Goal: Find specific page/section: Find specific page/section

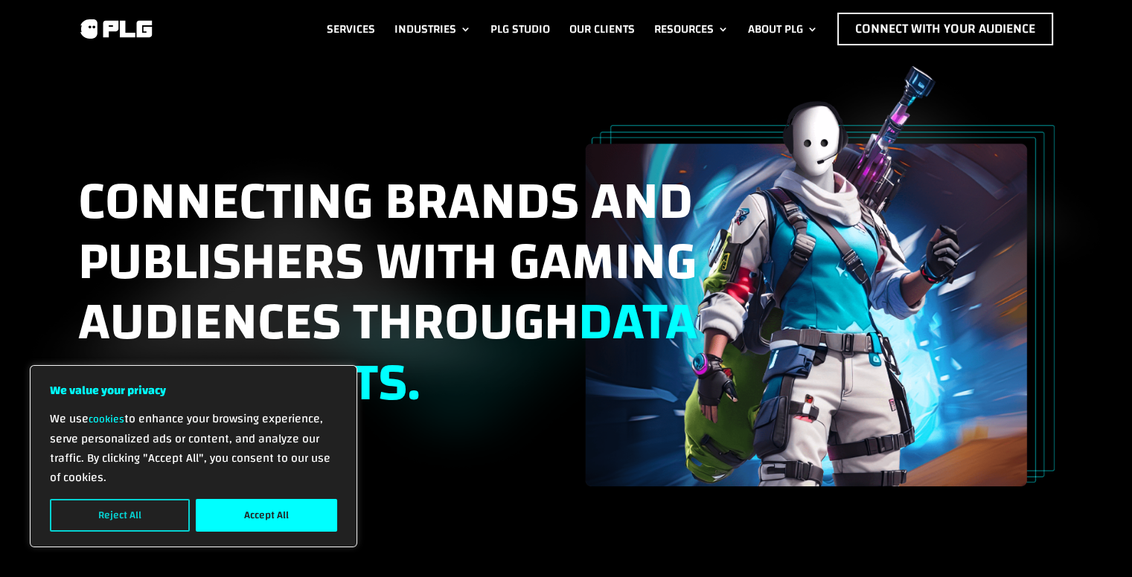
click at [155, 501] on button "Reject All" at bounding box center [120, 515] width 140 height 33
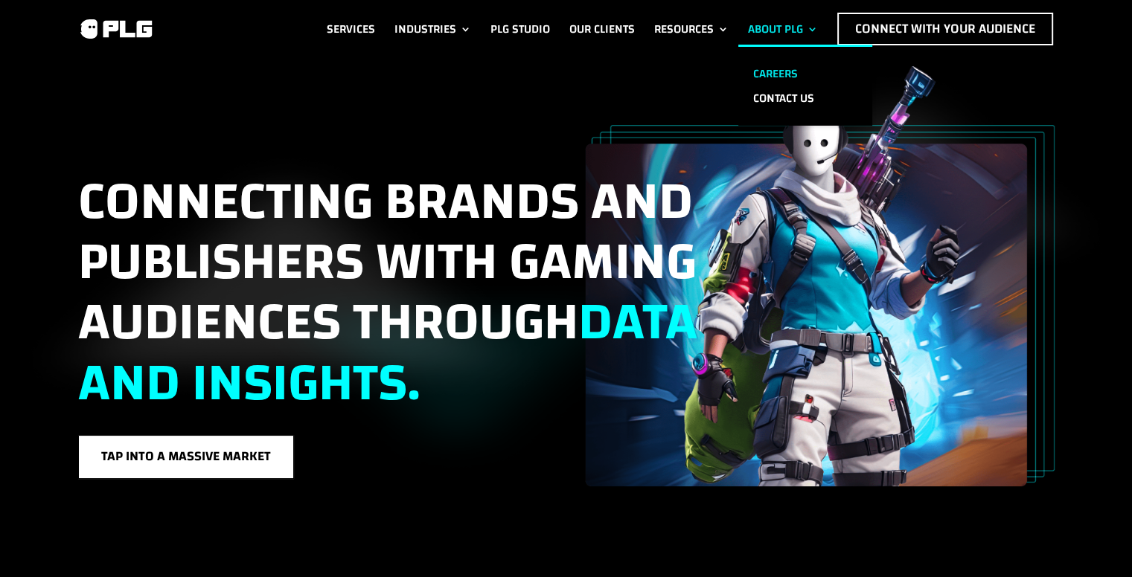
click at [762, 67] on link "Careers" at bounding box center [805, 74] width 134 height 25
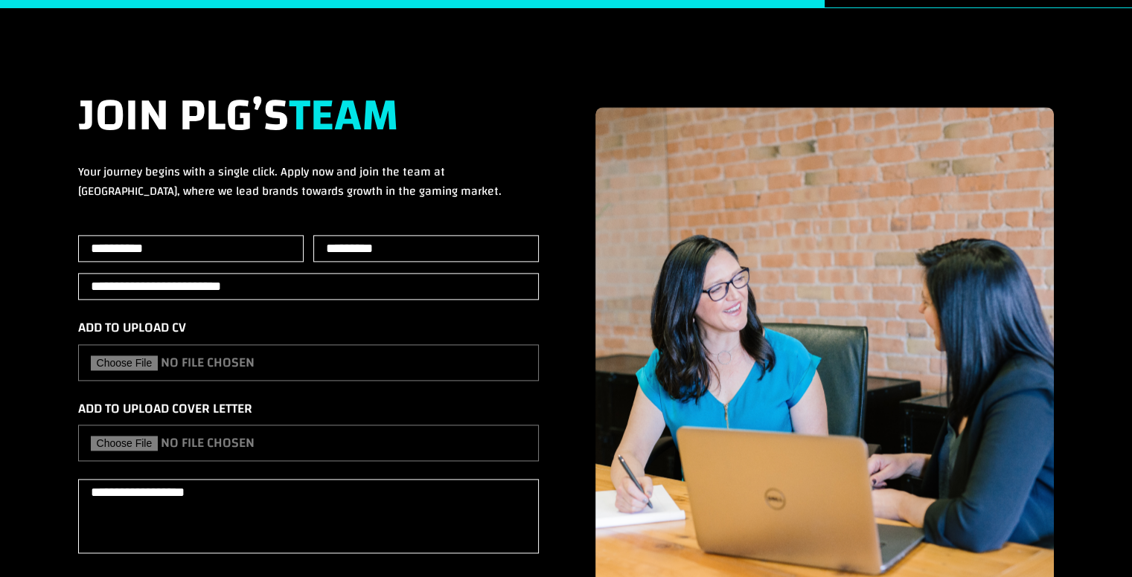
scroll to position [1949, 0]
